Goal: Task Accomplishment & Management: Manage account settings

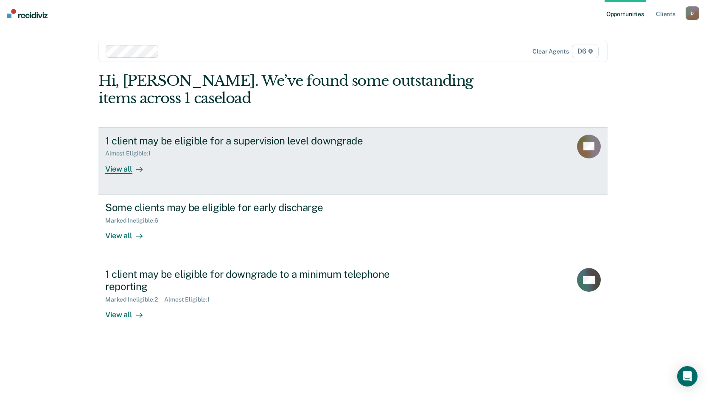
click at [129, 168] on div "View all" at bounding box center [129, 165] width 48 height 17
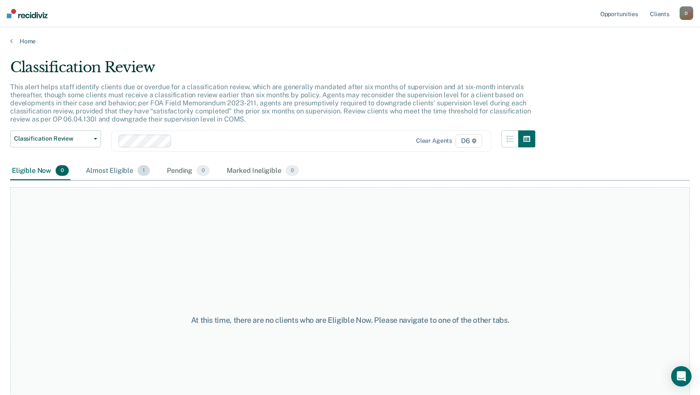
click at [106, 172] on div "Almost Eligible 1" at bounding box center [117, 171] width 67 height 19
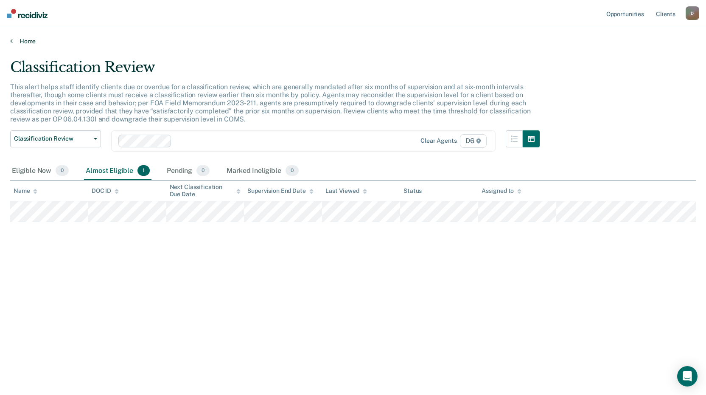
click at [27, 41] on link "Home" at bounding box center [353, 41] width 686 height 8
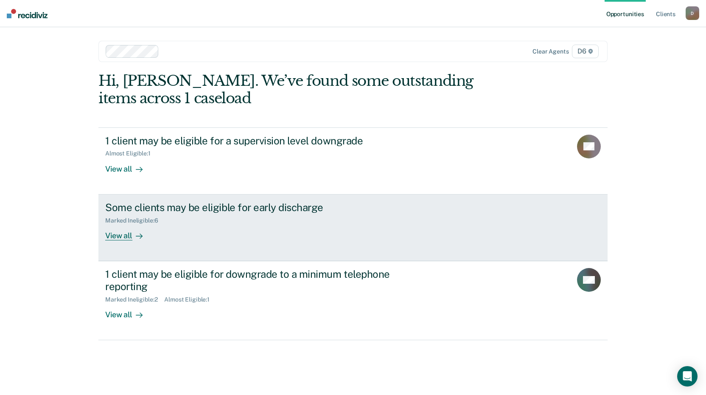
click at [119, 233] on div "View all" at bounding box center [129, 232] width 48 height 17
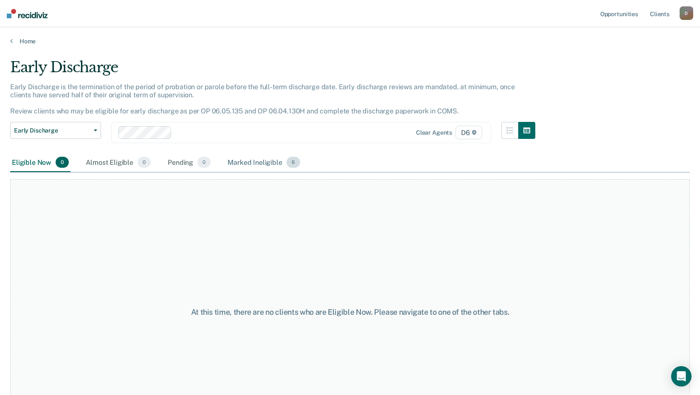
click at [251, 160] on div "Marked Ineligible 6" at bounding box center [264, 162] width 76 height 19
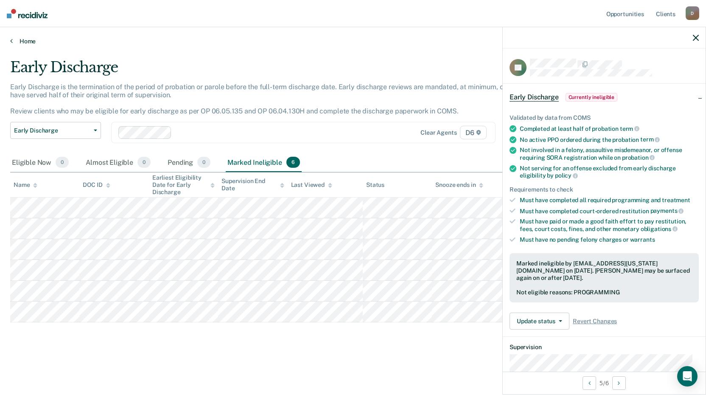
click at [22, 39] on link "Home" at bounding box center [353, 41] width 686 height 8
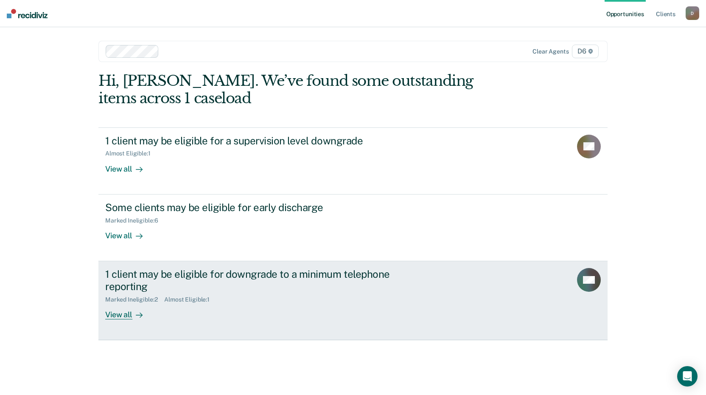
click at [119, 314] on div "View all" at bounding box center [129, 311] width 48 height 17
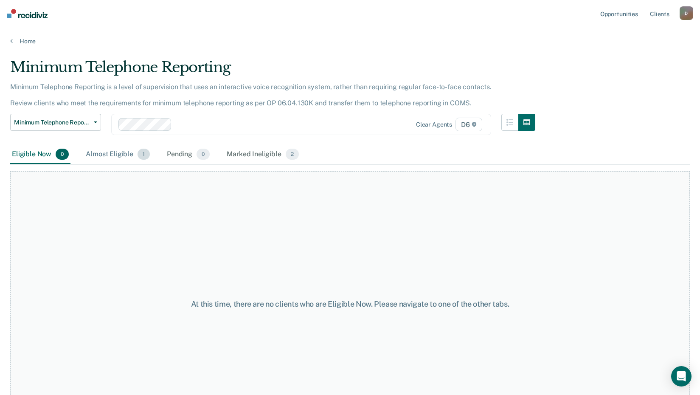
click at [108, 155] on div "Almost Eligible 1" at bounding box center [117, 154] width 67 height 19
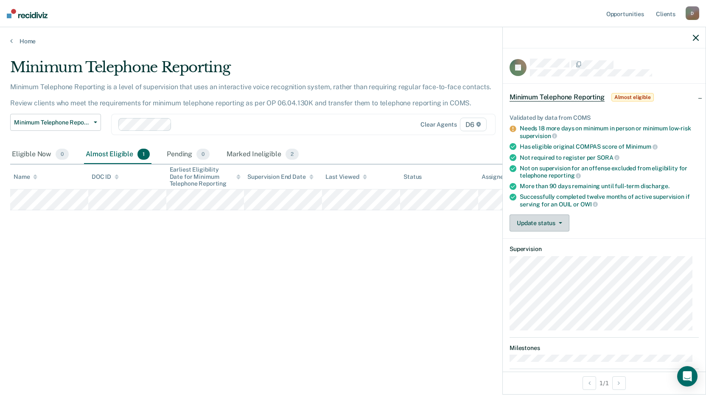
click at [559, 222] on button "Update status" at bounding box center [540, 222] width 60 height 17
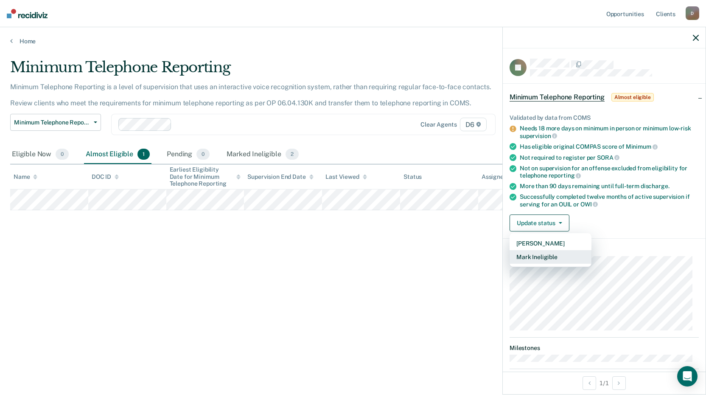
click at [550, 256] on button "Mark Ineligible" at bounding box center [551, 257] width 82 height 14
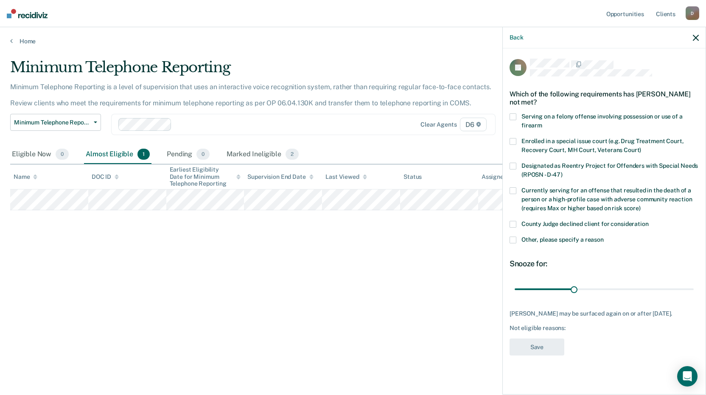
click at [514, 237] on span at bounding box center [513, 239] width 7 height 7
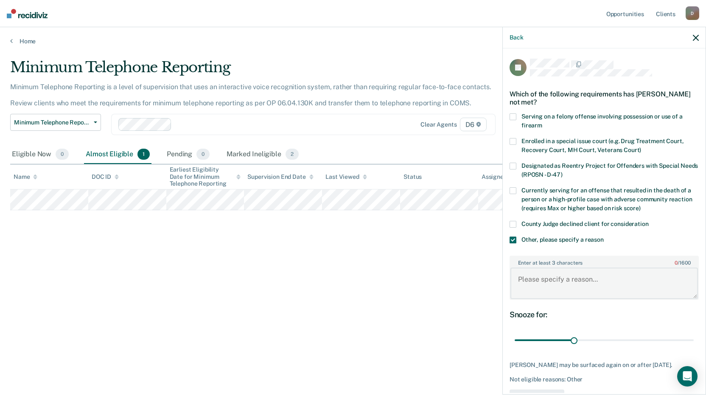
click at [535, 276] on textarea "Enter at least 3 characters 0 / 1600" at bounding box center [605, 282] width 188 height 31
type textarea "Has not completed his CSW obligations"
drag, startPoint x: 571, startPoint y: 337, endPoint x: 693, endPoint y: 334, distance: 121.4
type input "90"
click at [693, 334] on input "range" at bounding box center [604, 340] width 179 height 15
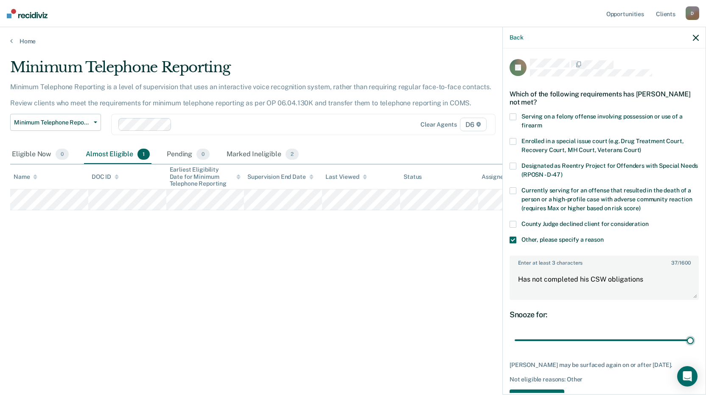
scroll to position [28, 0]
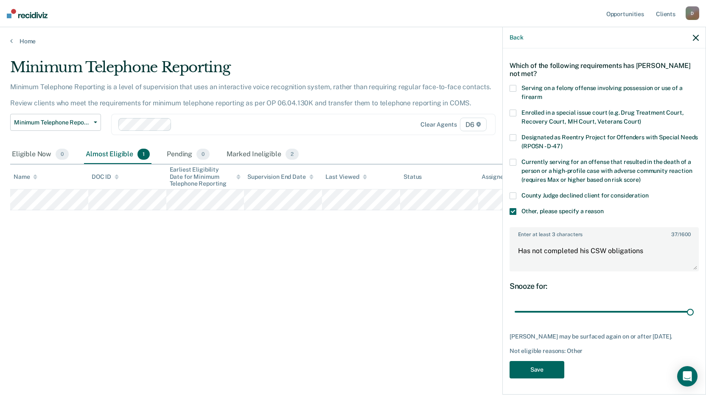
click at [544, 368] on button "Save" at bounding box center [537, 369] width 55 height 17
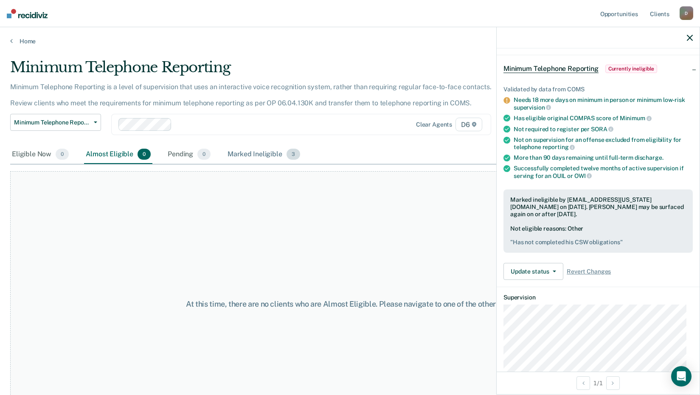
click at [258, 154] on div "Marked Ineligible 3" at bounding box center [264, 154] width 76 height 19
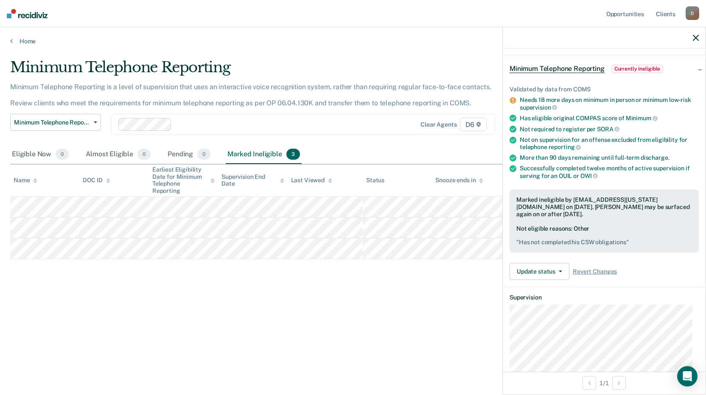
click at [25, 47] on main "Minimum Telephone Reporting Minimum Telephone Reporting is a level of supervisi…" at bounding box center [353, 218] width 706 height 347
click at [25, 41] on link "Home" at bounding box center [353, 41] width 686 height 8
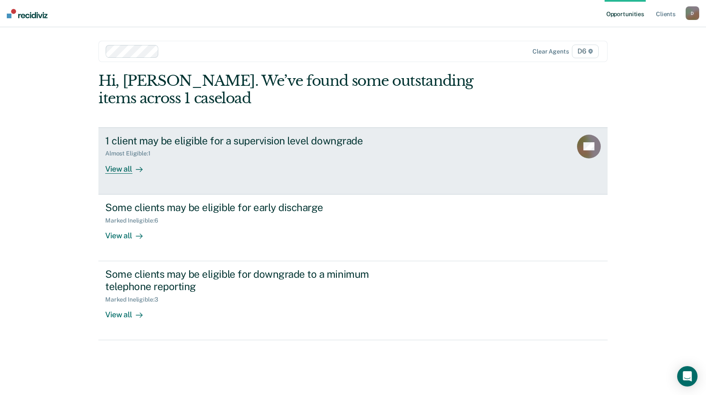
click at [119, 172] on div "View all" at bounding box center [129, 165] width 48 height 17
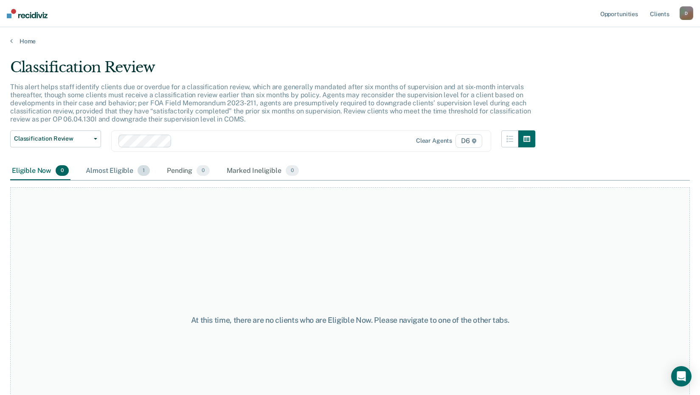
click at [103, 171] on div "Almost Eligible 1" at bounding box center [117, 171] width 67 height 19
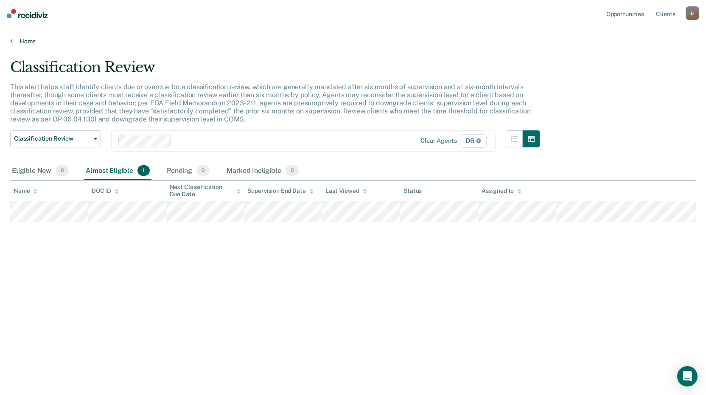
click at [29, 42] on link "Home" at bounding box center [353, 41] width 686 height 8
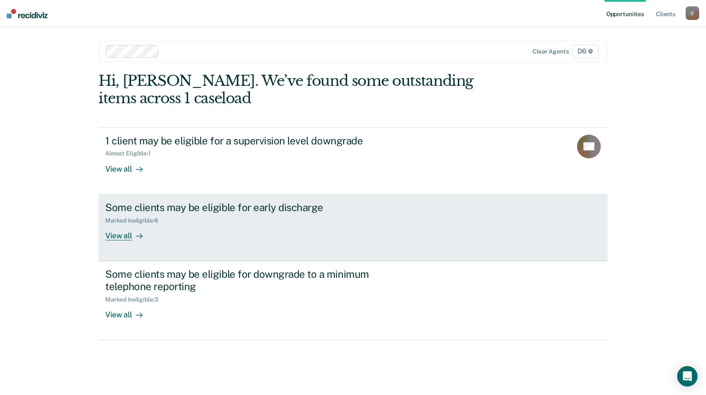
click at [123, 236] on div "View all" at bounding box center [129, 232] width 48 height 17
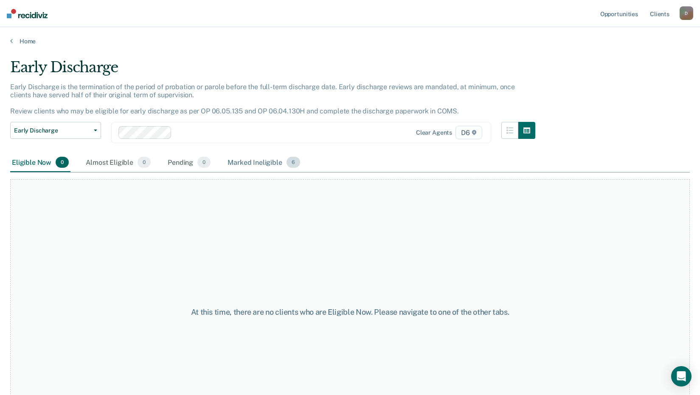
click at [248, 167] on div "Marked Ineligible 6" at bounding box center [264, 162] width 76 height 19
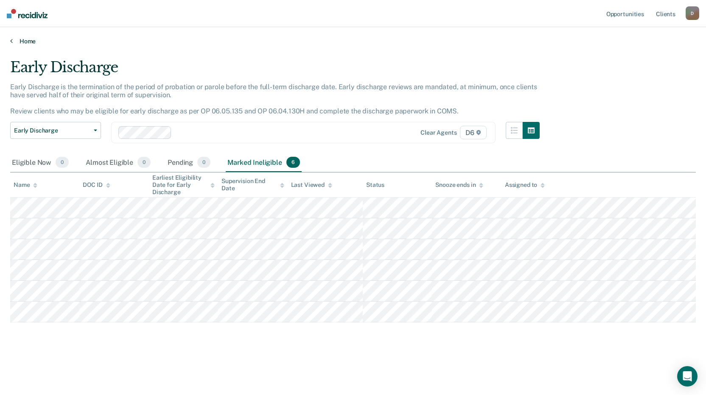
click at [27, 40] on link "Home" at bounding box center [353, 41] width 686 height 8
